Goal: Register for event/course

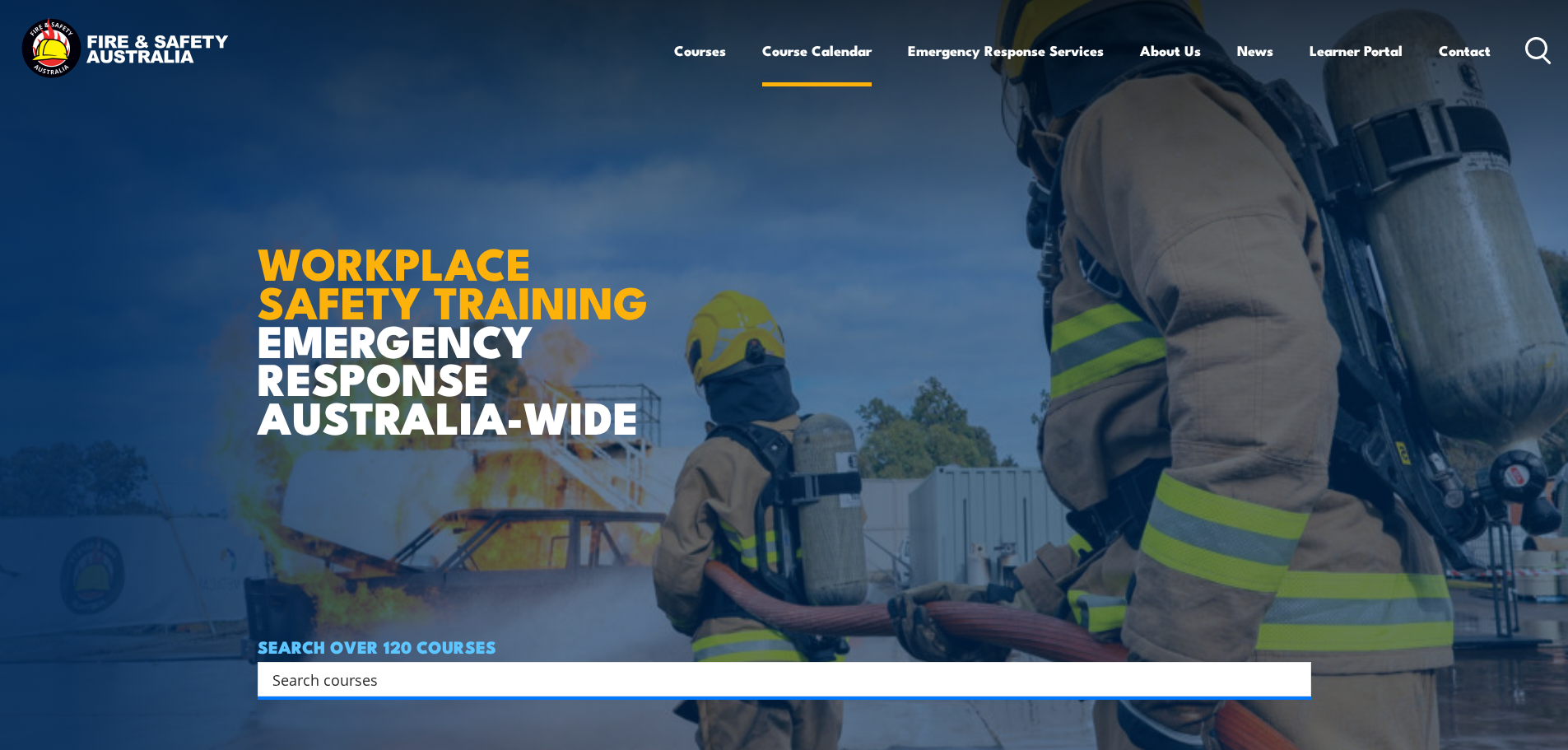
click at [813, 46] on link "Course Calendar" at bounding box center [817, 51] width 109 height 44
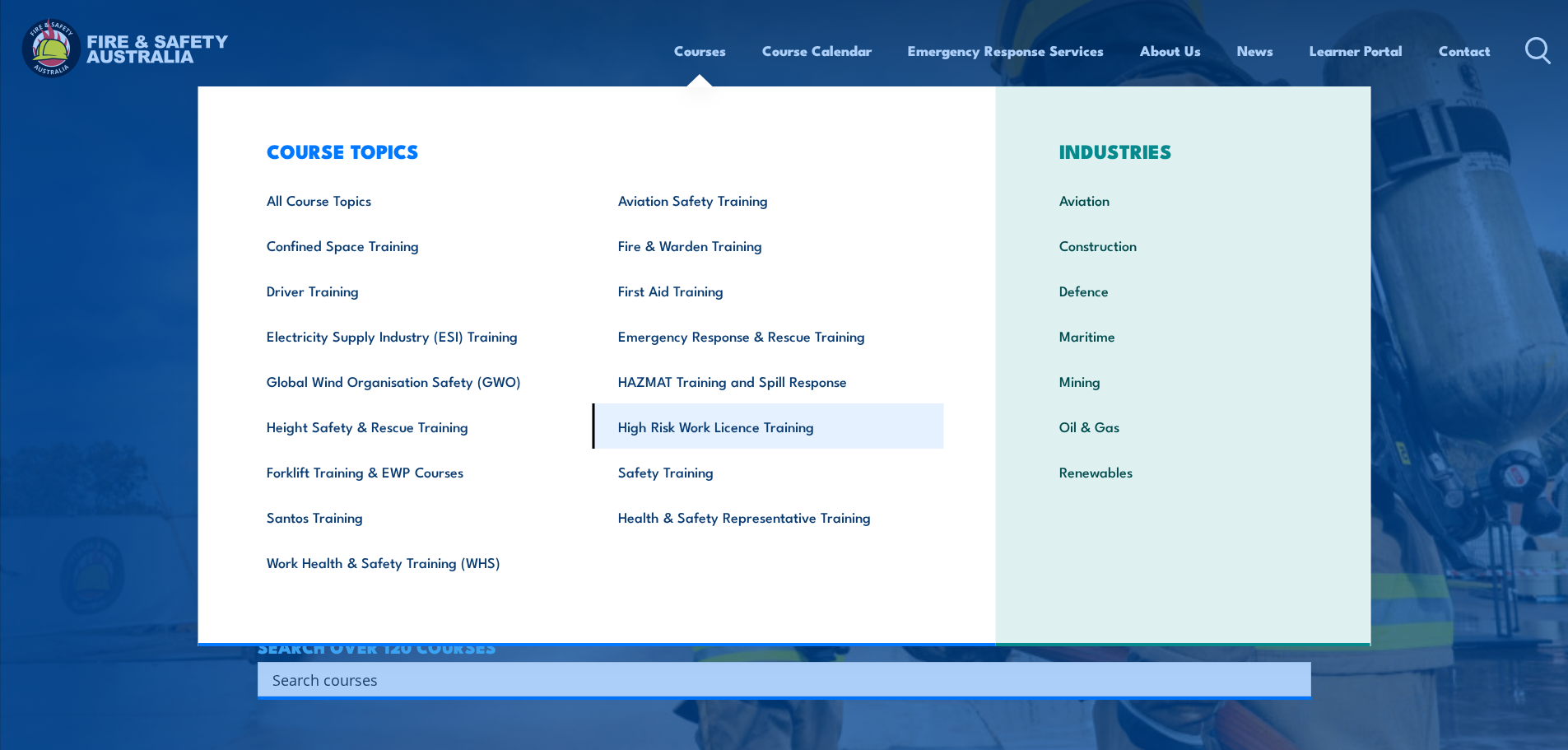
click at [706, 424] on link "High Risk Work Licence Training" at bounding box center [769, 426] width 352 height 46
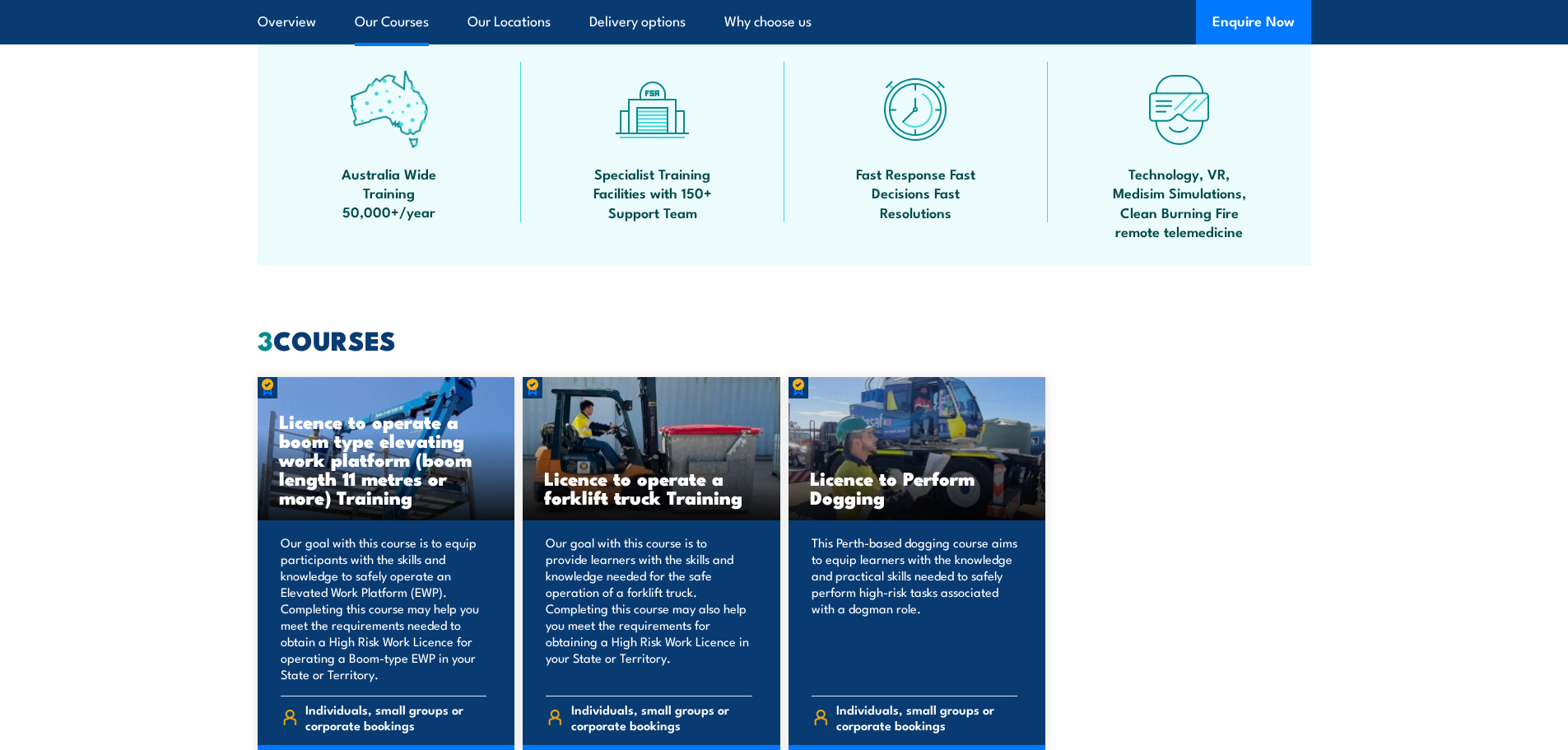
scroll to position [1153, 0]
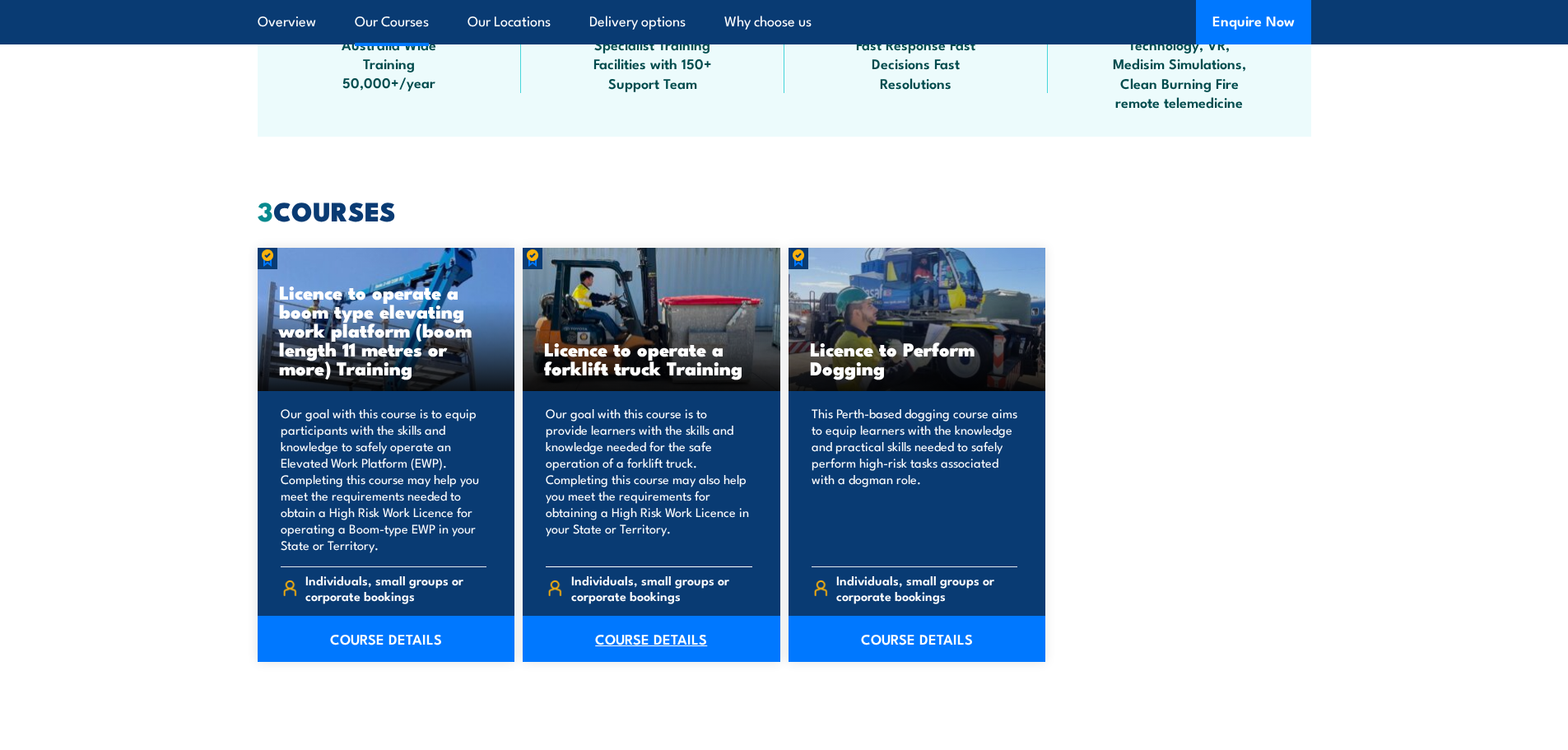
click at [688, 630] on link "COURSE DETAILS" at bounding box center [650, 639] width 257 height 46
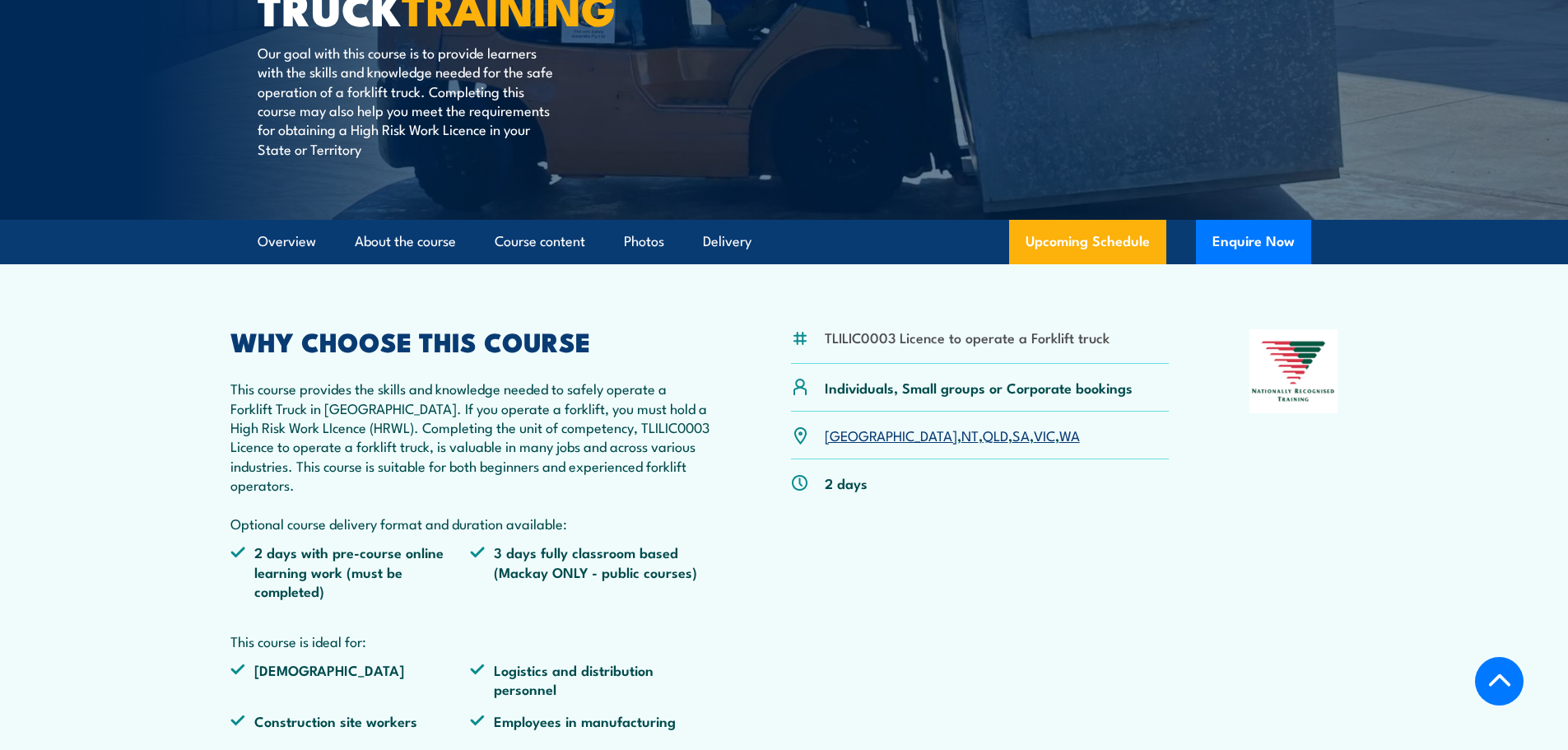
scroll to position [330, 0]
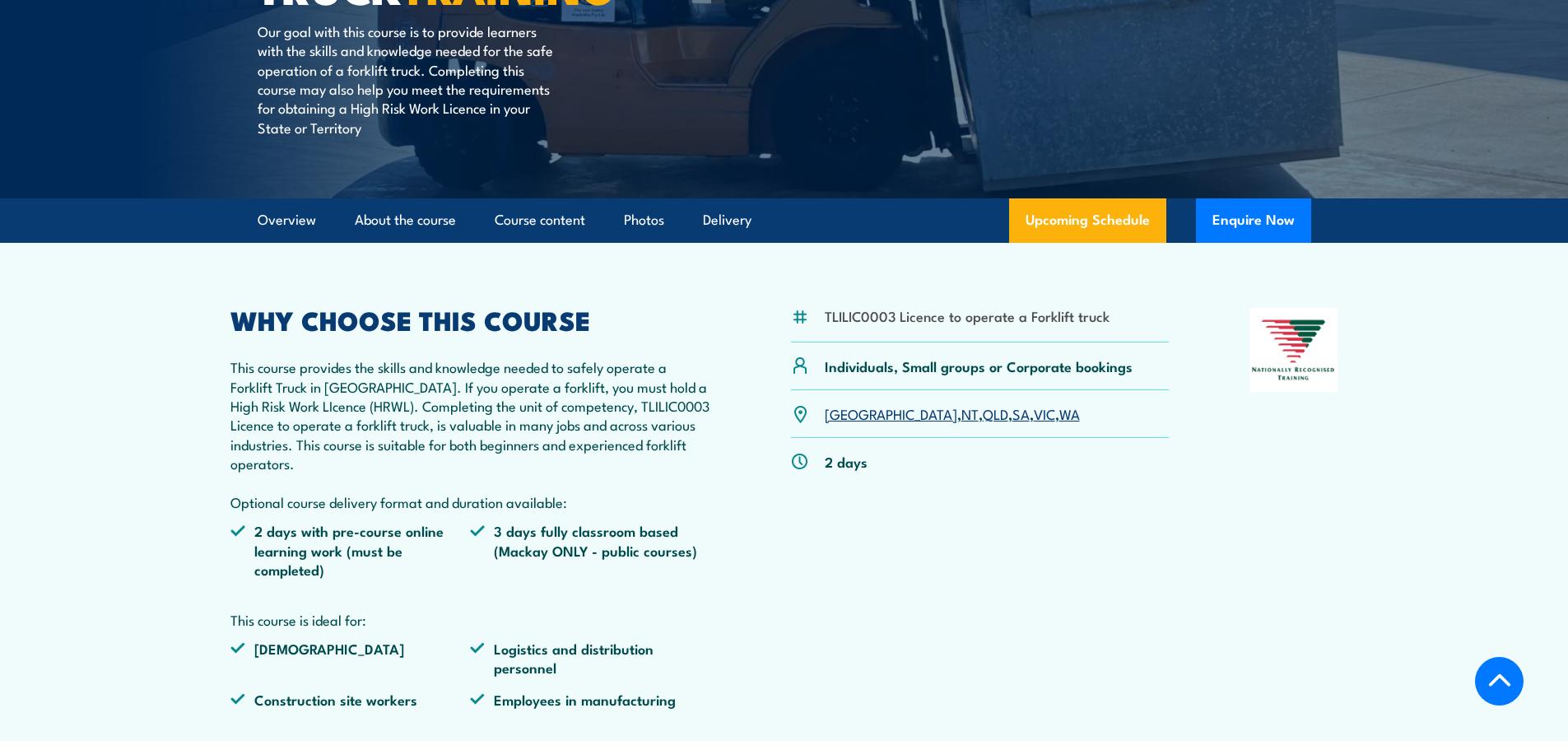
click at [1034, 411] on link "VIC" at bounding box center [1045, 413] width 22 height 20
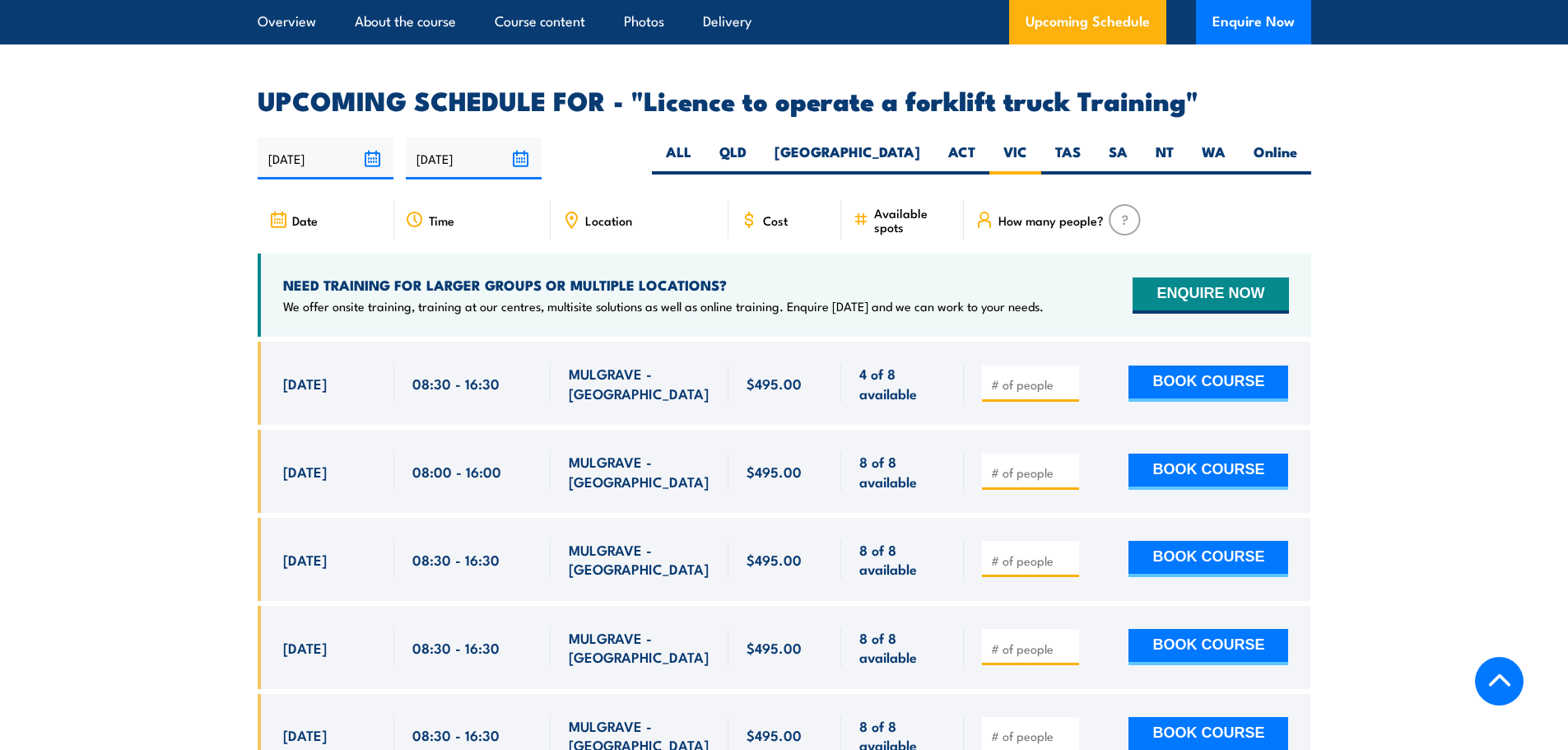
scroll to position [2674, 0]
